Goal: Information Seeking & Learning: Check status

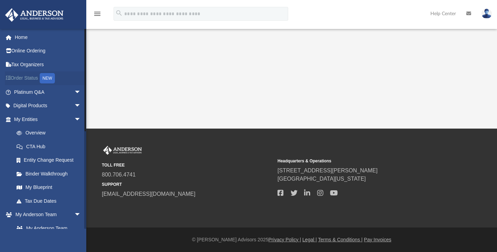
click at [29, 77] on link "Order Status NEW" at bounding box center [48, 78] width 87 height 14
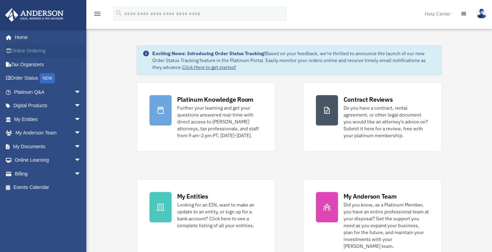
click at [26, 47] on link "Online Ordering" at bounding box center [48, 51] width 87 height 14
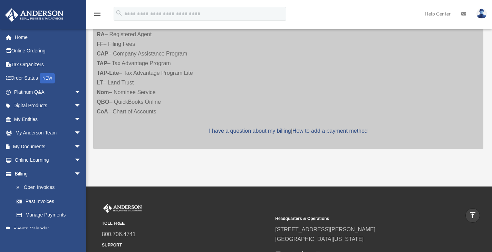
scroll to position [145, 0]
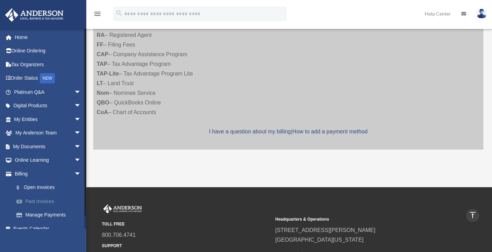
click at [42, 200] on link "Past Invoices" at bounding box center [51, 202] width 82 height 14
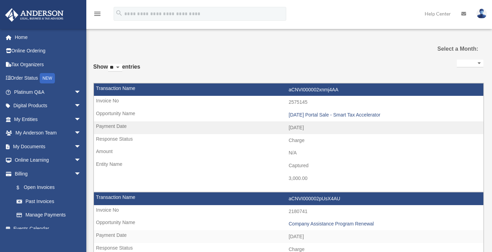
select select
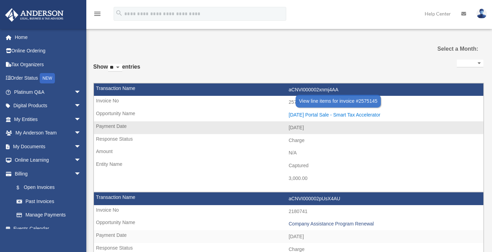
click at [302, 115] on div "[DATE] Portal Sale - Smart Tax Accelerator" at bounding box center [383, 115] width 191 height 6
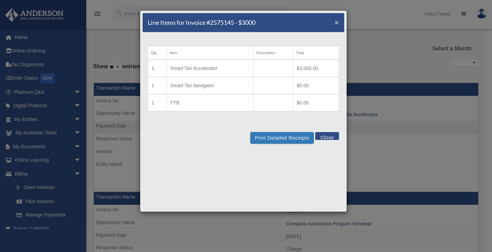
click at [338, 20] on span "×" at bounding box center [336, 22] width 4 height 8
